Goal: Information Seeking & Learning: Check status

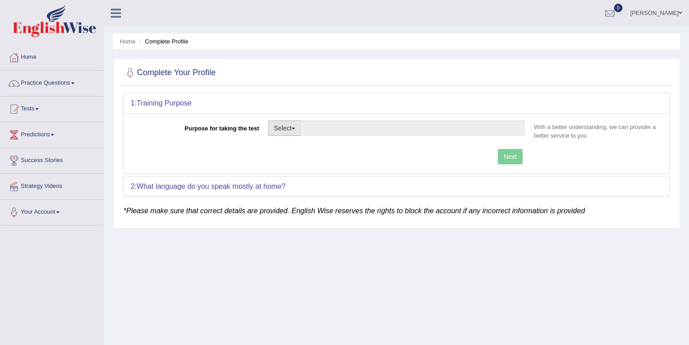
click at [276, 127] on button "Select" at bounding box center [284, 127] width 33 height 15
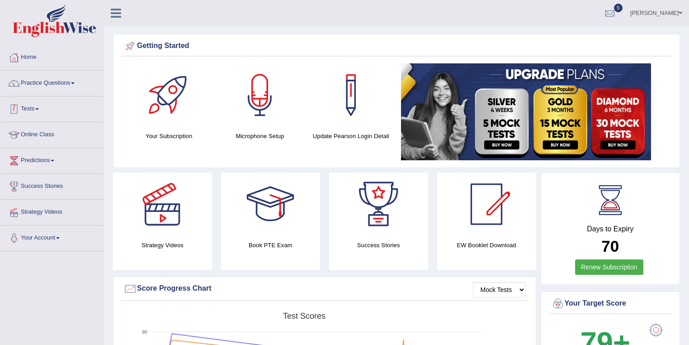
click at [80, 84] on link "Practice Questions" at bounding box center [51, 82] width 103 height 23
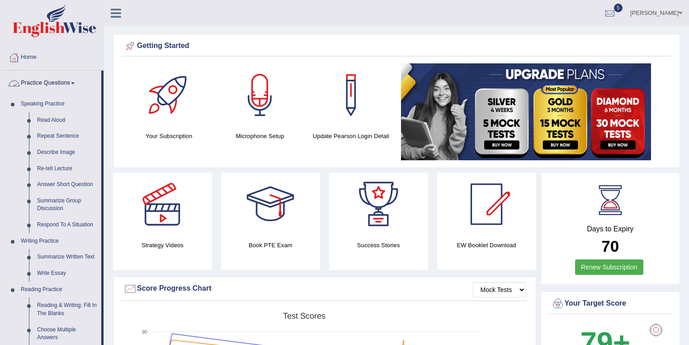
click at [72, 85] on link "Practice Questions" at bounding box center [50, 82] width 101 height 23
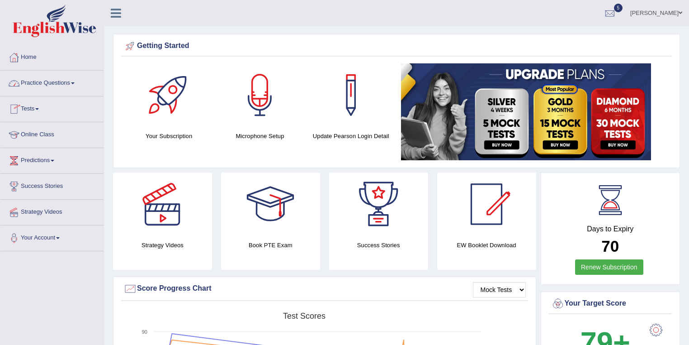
click at [51, 105] on link "Tests" at bounding box center [51, 107] width 103 height 23
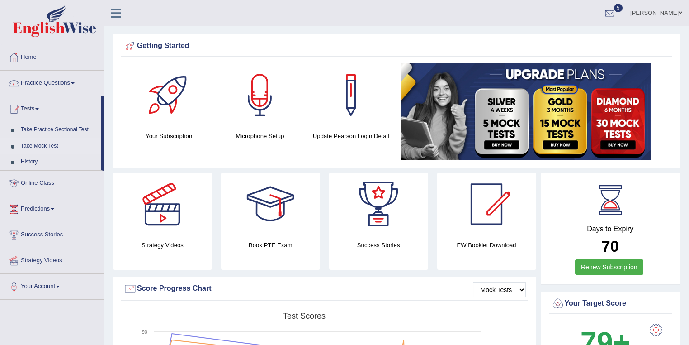
click at [34, 151] on link "Take Mock Test" at bounding box center [59, 146] width 85 height 16
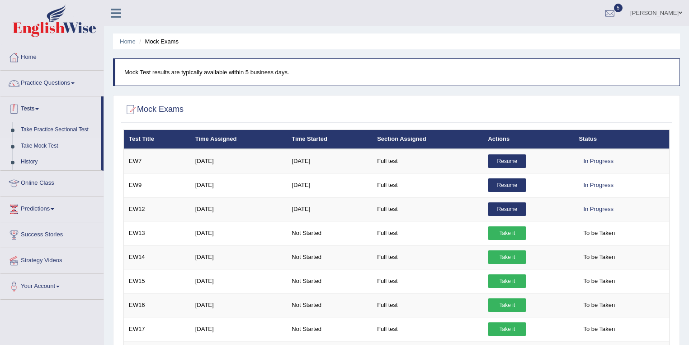
click at [35, 164] on link "History" at bounding box center [59, 162] width 85 height 16
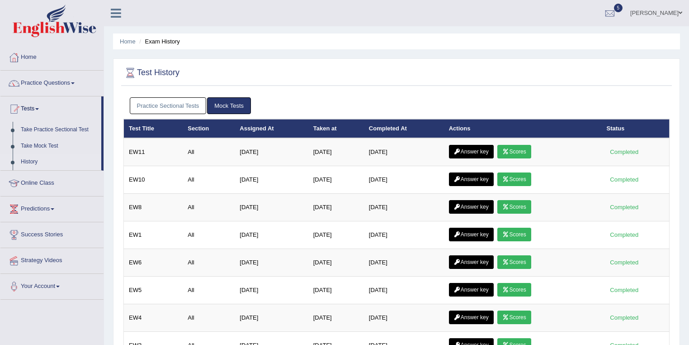
click at [525, 238] on link "Scores" at bounding box center [514, 235] width 33 height 14
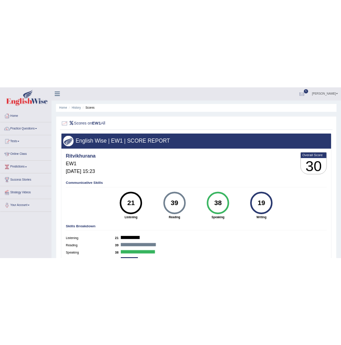
scroll to position [36, 0]
